Goal: Feedback & Contribution: Leave review/rating

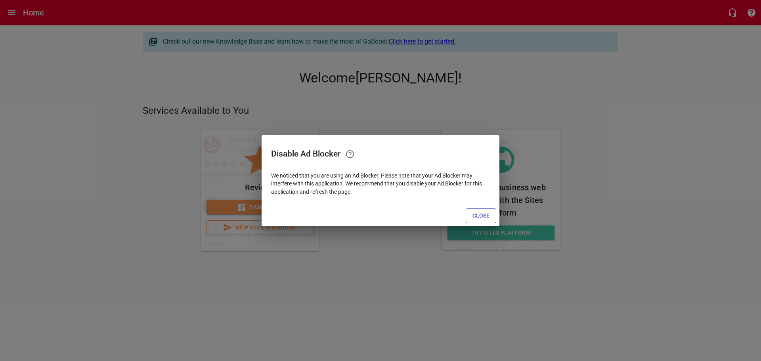
drag, startPoint x: 479, startPoint y: 216, endPoint x: 406, endPoint y: 227, distance: 73.3
click at [479, 216] on span "Close" at bounding box center [480, 216] width 17 height 10
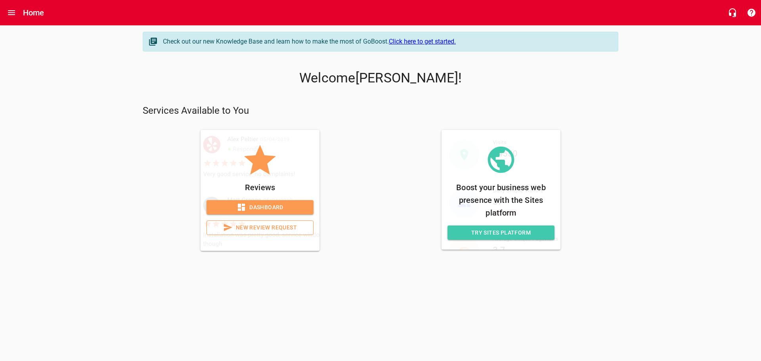
drag, startPoint x: 273, startPoint y: 229, endPoint x: 272, endPoint y: 225, distance: 4.4
click at [273, 229] on span "New Review Request" at bounding box center [259, 228] width 93 height 10
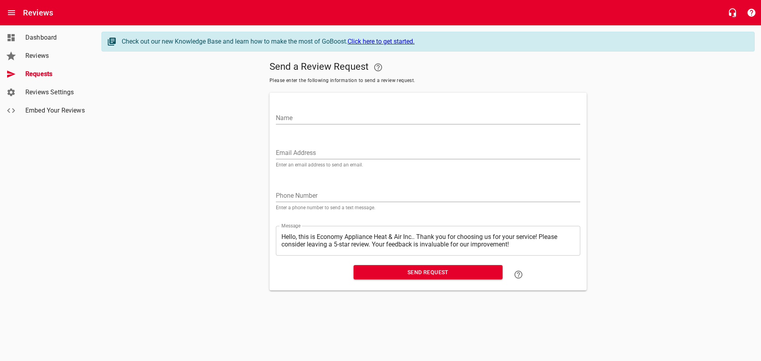
click at [340, 153] on input "Email Address" at bounding box center [428, 153] width 304 height 13
click at [289, 155] on input "Email Address" at bounding box center [428, 153] width 304 height 13
paste input "[EMAIL_ADDRESS][DOMAIN_NAME]"
type input "[EMAIL_ADDRESS][DOMAIN_NAME]"
click at [295, 113] on input "Name" at bounding box center [428, 118] width 304 height 13
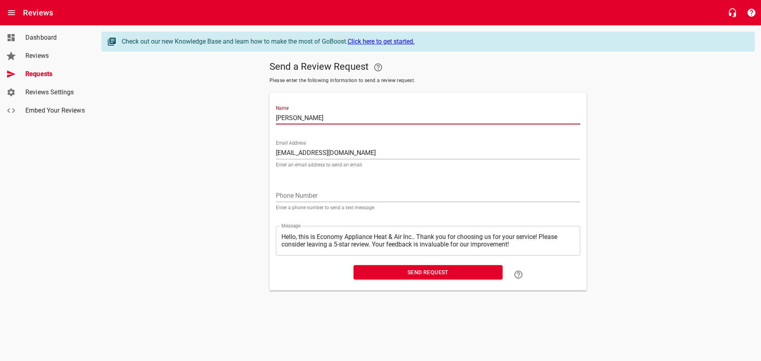
type input "[PERSON_NAME]"
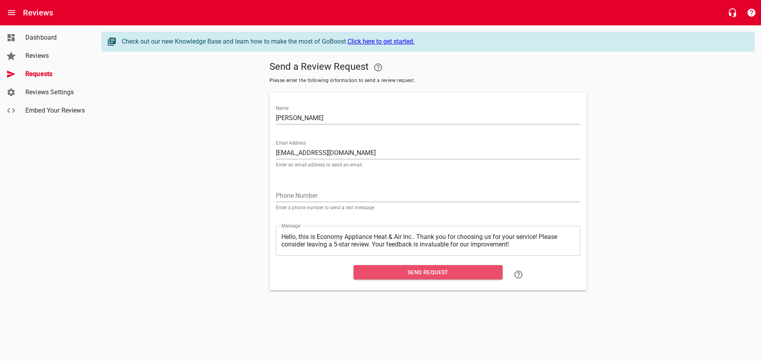
click at [439, 273] on span "Send Request" at bounding box center [428, 272] width 136 height 10
